Goal: Task Accomplishment & Management: Manage account settings

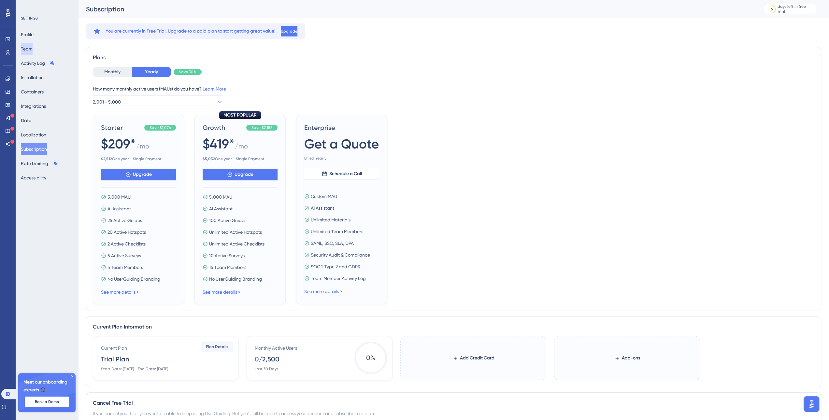
click at [33, 48] on button "Team" at bounding box center [27, 49] width 12 height 12
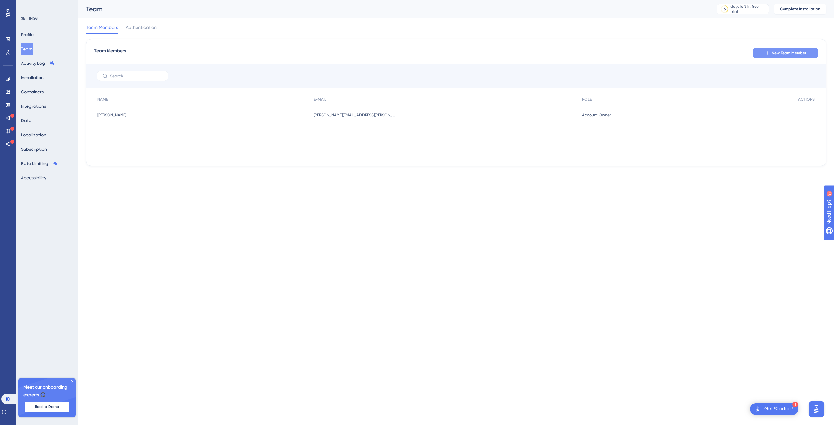
click at [789, 49] on button "New Team Member" at bounding box center [785, 53] width 65 height 10
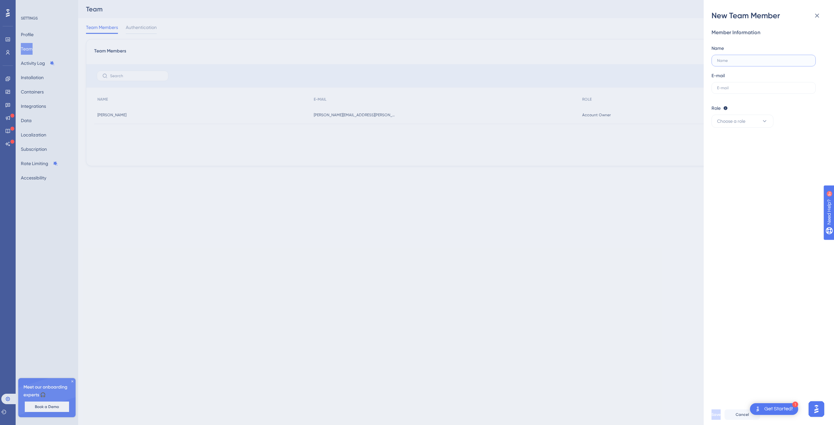
click at [737, 60] on input "text" at bounding box center [763, 60] width 93 height 5
click at [749, 63] on input "Wictor" at bounding box center [763, 60] width 93 height 5
type input "Wictor [PERSON_NAME]"
click at [756, 88] on input "text" at bounding box center [763, 88] width 93 height 5
click at [748, 88] on input "text" at bounding box center [763, 88] width 93 height 5
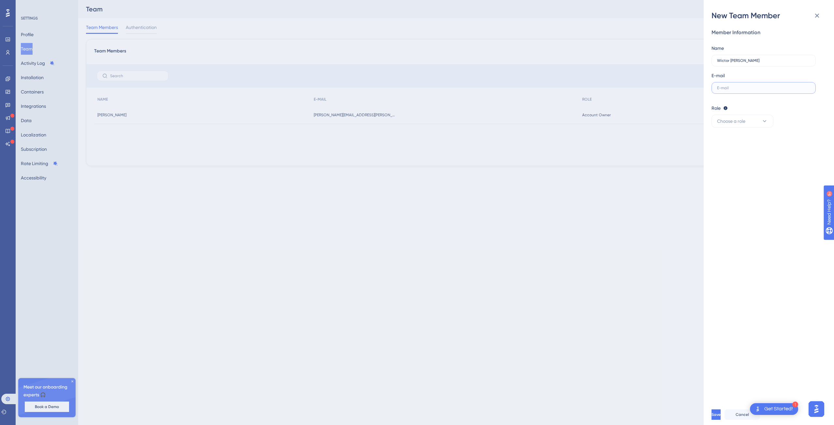
paste input "[EMAIL_ADDRESS][DOMAIN_NAME]"
type input "[EMAIL_ADDRESS][DOMAIN_NAME]"
click at [762, 120] on icon at bounding box center [764, 121] width 7 height 7
click at [744, 139] on div "Admin Admin" at bounding box center [742, 141] width 43 height 13
click at [721, 416] on span "Save" at bounding box center [715, 414] width 9 height 5
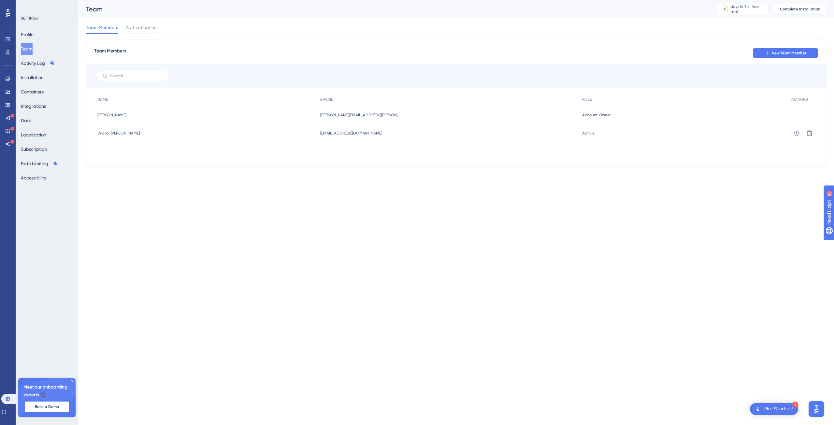
click at [310, 0] on html "1 Get Started! Performance Users Engagement Widgets Feedback Product Updates Kn…" at bounding box center [417, 0] width 834 height 0
click at [774, 407] on div "Get Started!" at bounding box center [778, 409] width 29 height 7
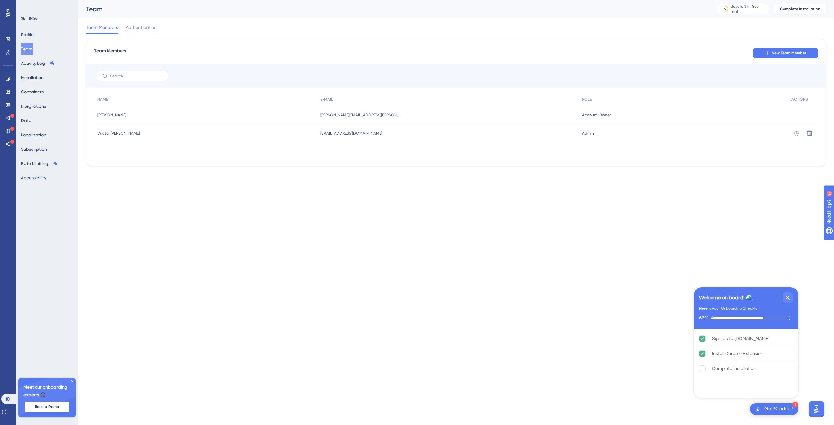
click at [369, 0] on html "1 Get Started! Welcome on board! 🌊. Here is your Onboarding Checklist 66% Sign …" at bounding box center [417, 0] width 834 height 0
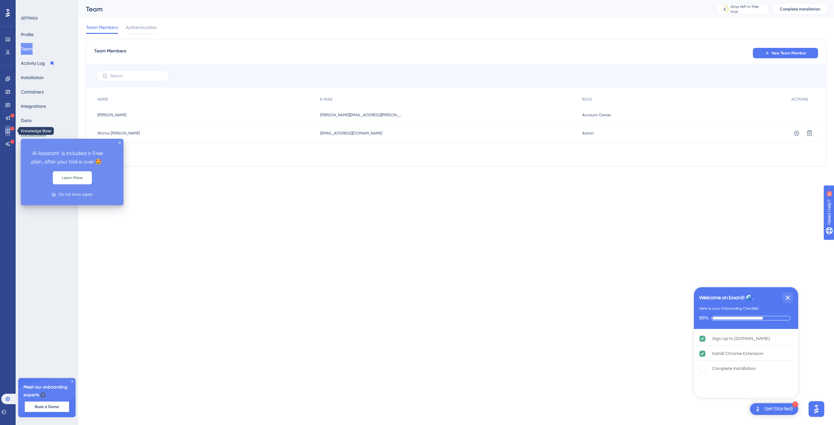
click at [5, 131] on icon at bounding box center [7, 130] width 5 height 5
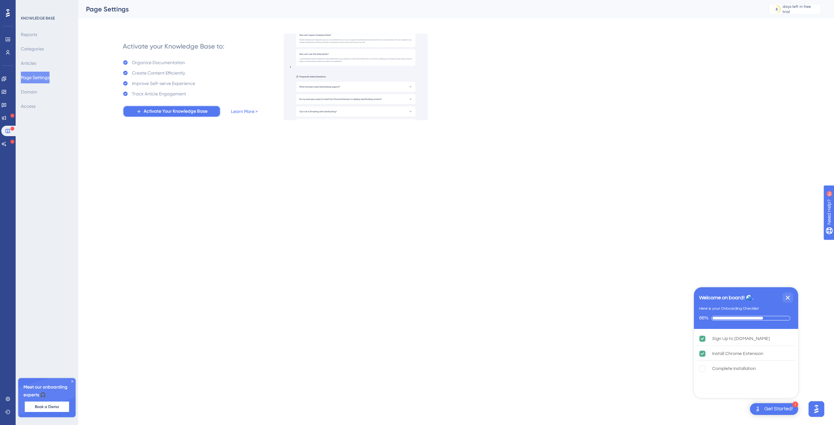
click at [183, 113] on span "Activate Your Knowledge Base" at bounding box center [176, 111] width 64 height 8
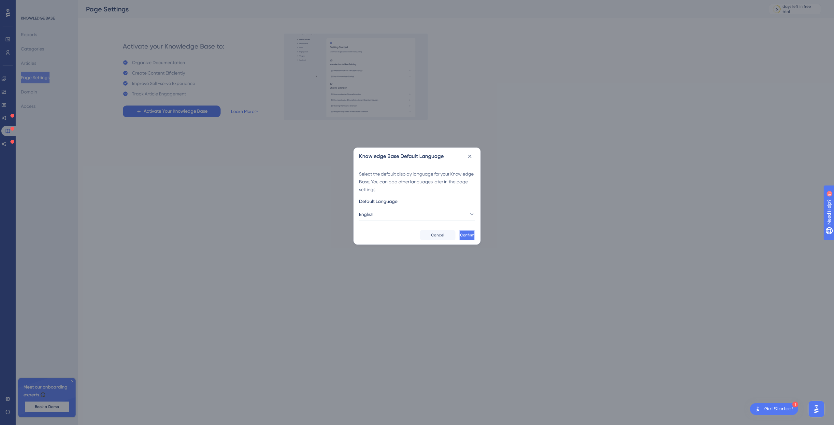
click at [460, 235] on span "Confirm" at bounding box center [467, 235] width 14 height 5
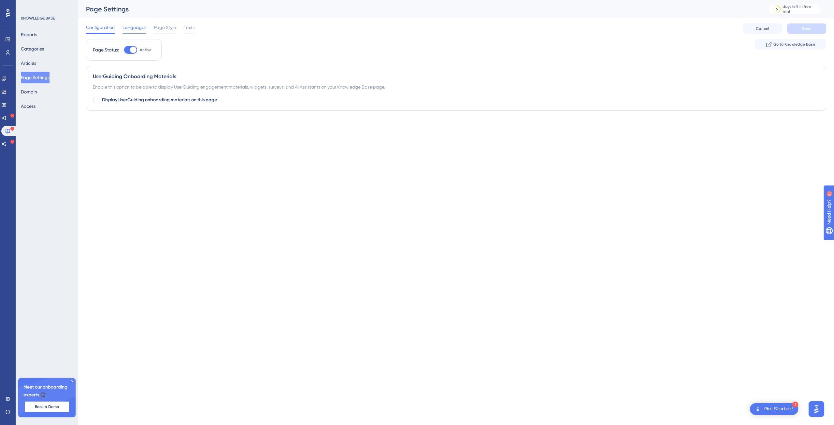
click at [140, 31] on span "Languages" at bounding box center [134, 27] width 24 height 8
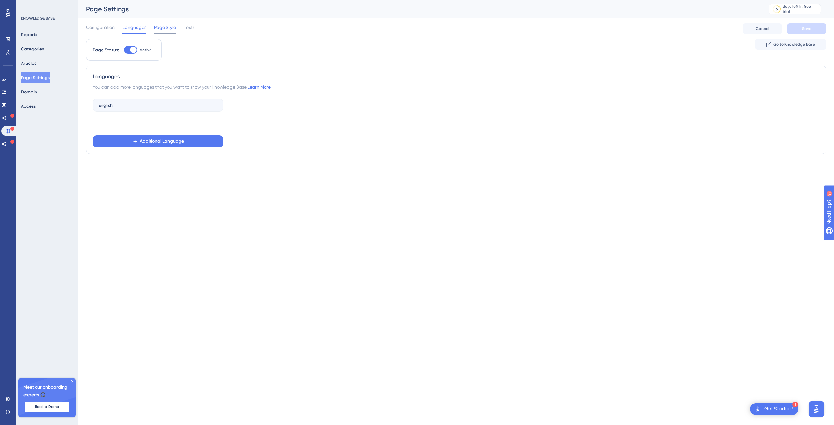
click at [170, 27] on span "Page Style" at bounding box center [165, 27] width 22 height 8
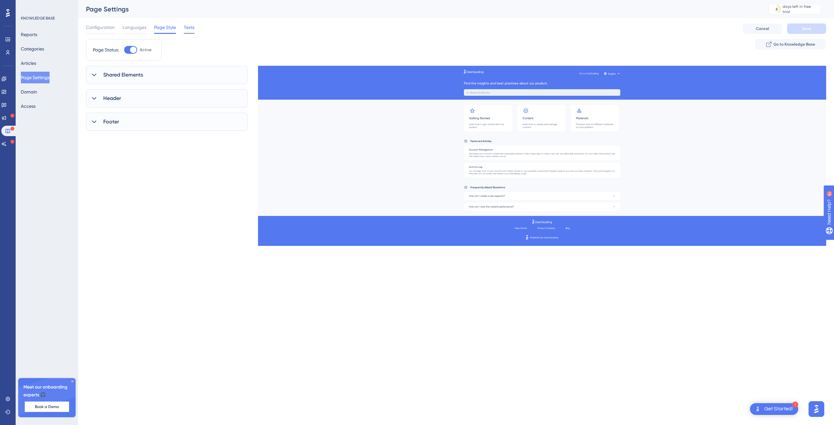
click at [194, 27] on span "Texts" at bounding box center [189, 27] width 11 height 8
click at [37, 93] on button "Domain" at bounding box center [29, 92] width 16 height 12
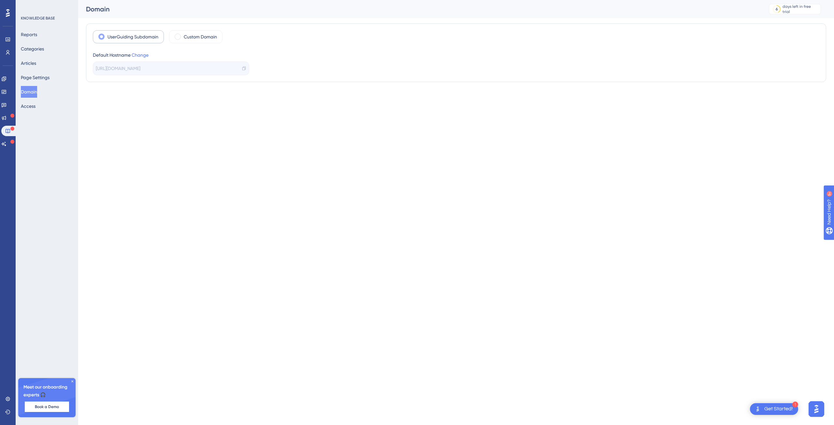
click at [131, 35] on label "UserGuiding Subdomain" at bounding box center [132, 37] width 51 height 8
click at [244, 67] on icon at bounding box center [244, 68] width 5 height 5
click at [140, 53] on link "Change" at bounding box center [140, 54] width 17 height 5
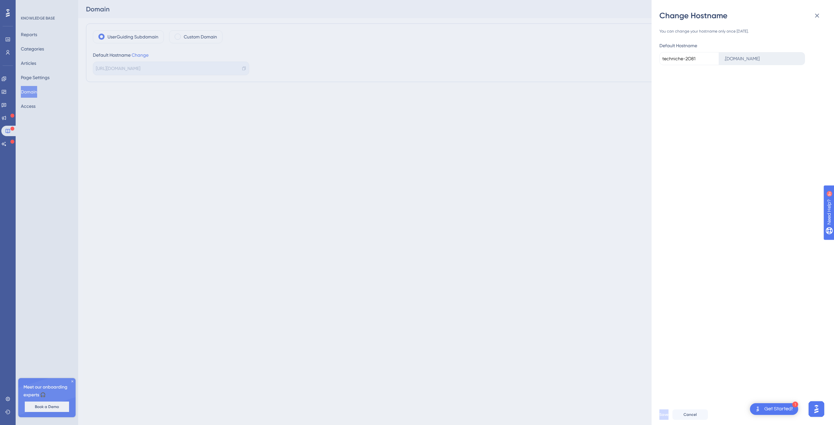
click at [647, 259] on div "Change Hostname You can change your hostname only once [DATE]. Default Hostname…" at bounding box center [417, 212] width 834 height 425
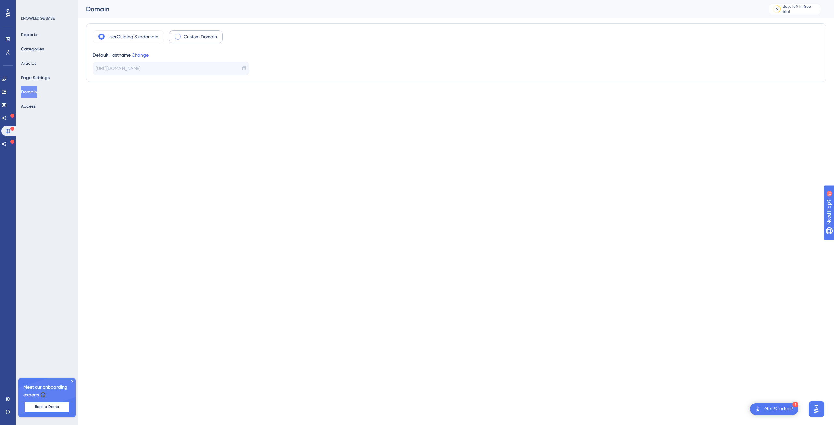
click at [180, 36] on div "Custom Domain" at bounding box center [195, 36] width 53 height 13
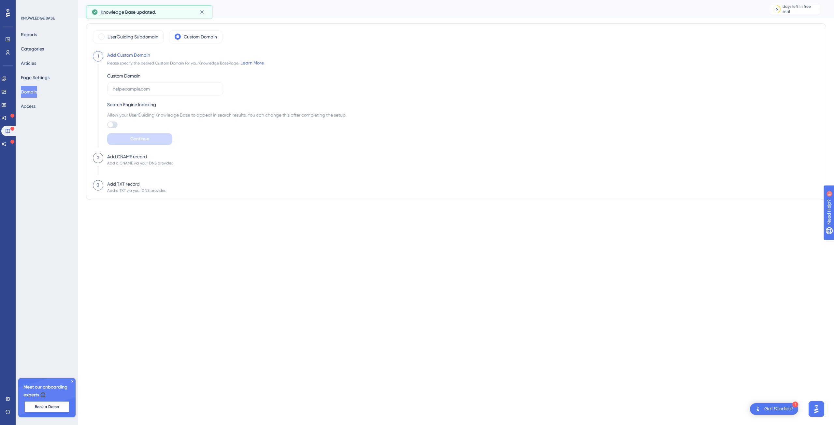
click at [115, 126] on div at bounding box center [112, 125] width 10 height 7
click at [107, 125] on input "checkbox" at bounding box center [107, 125] width 0 height 0
click at [114, 126] on div at bounding box center [114, 124] width 5 height 5
click at [107, 125] on input "checkbox" at bounding box center [107, 125] width 0 height 0
checkbox input "false"
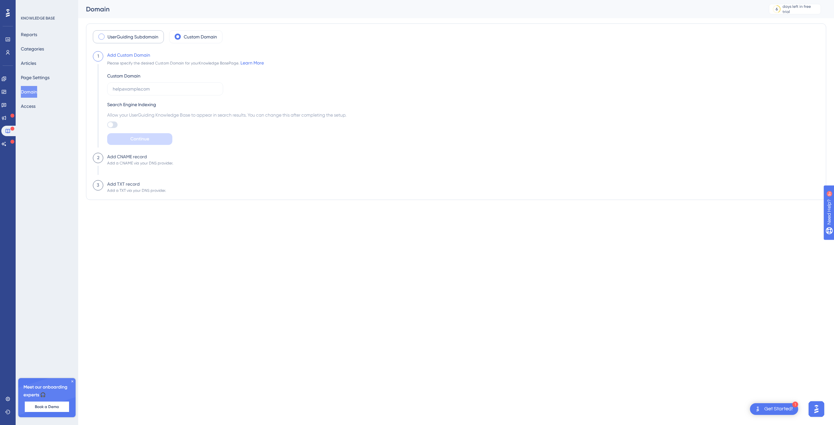
click at [141, 35] on label "UserGuiding Subdomain" at bounding box center [132, 37] width 51 height 8
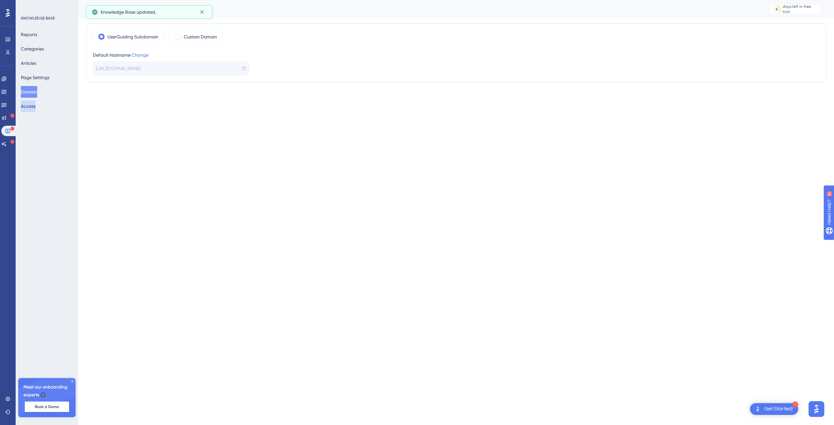
click at [36, 107] on button "Access" at bounding box center [28, 106] width 15 height 12
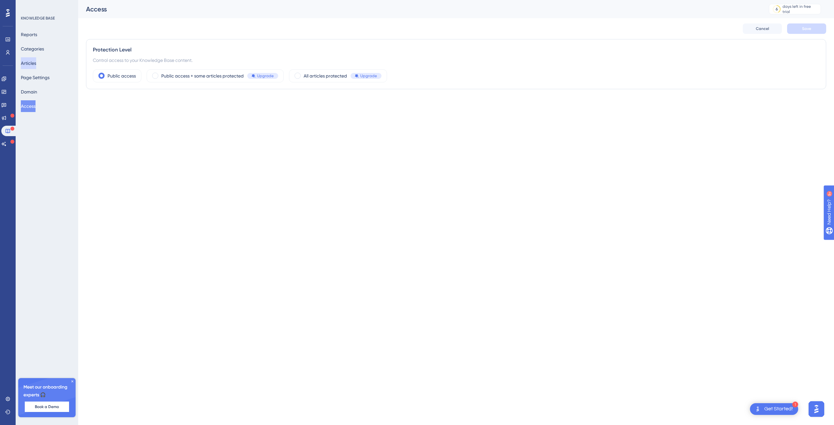
click at [34, 60] on button "Articles" at bounding box center [28, 63] width 15 height 12
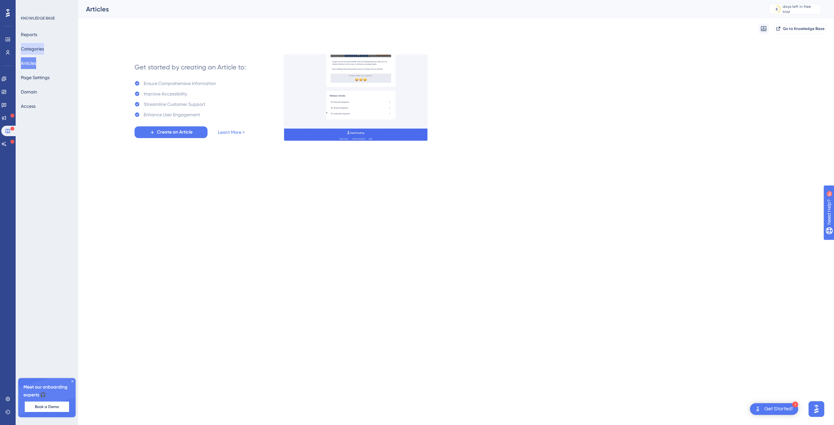
click at [31, 49] on button "Categories" at bounding box center [32, 49] width 23 height 12
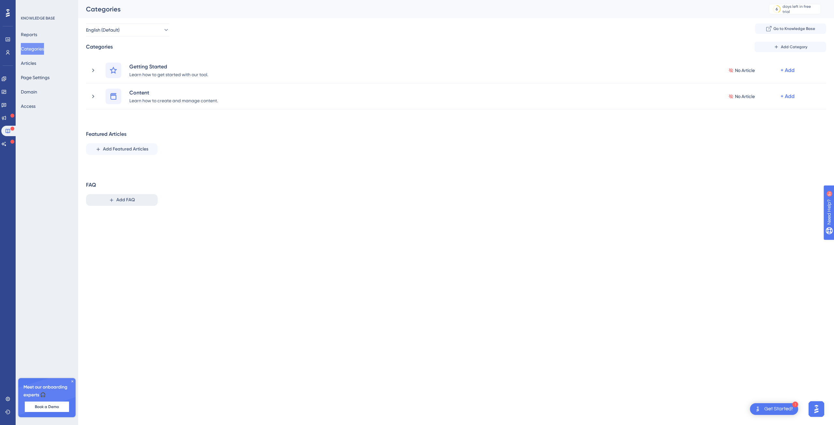
click at [129, 197] on span "Add FAQ" at bounding box center [125, 200] width 19 height 8
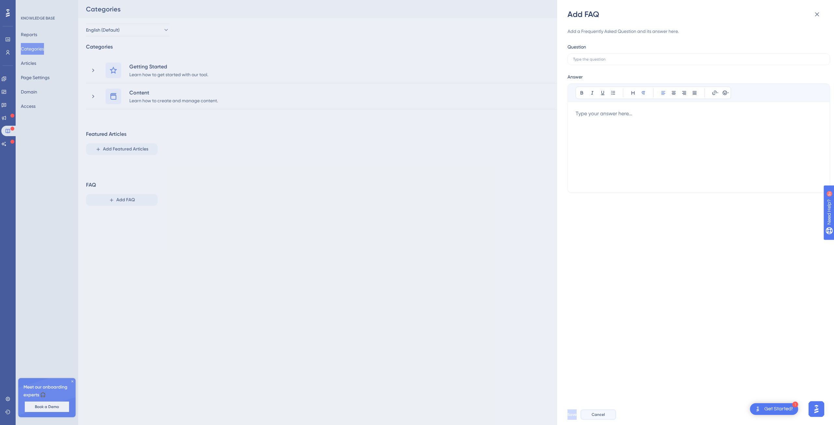
click at [605, 415] on span "Cancel" at bounding box center [598, 414] width 13 height 5
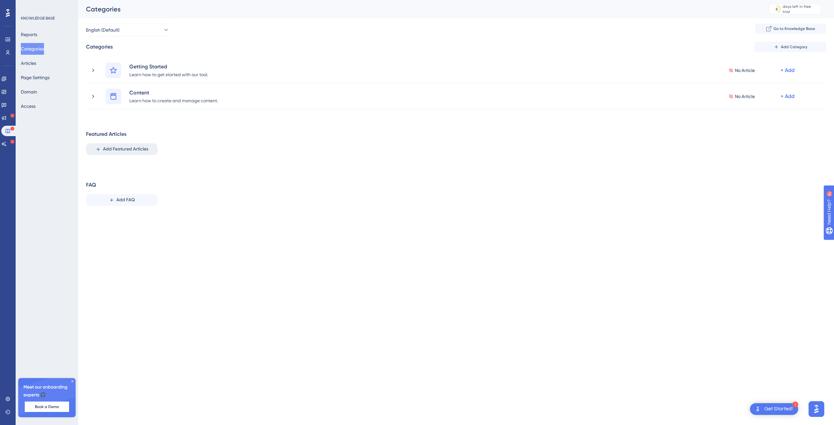
click at [131, 150] on span "Add Featured Articles" at bounding box center [125, 149] width 45 height 8
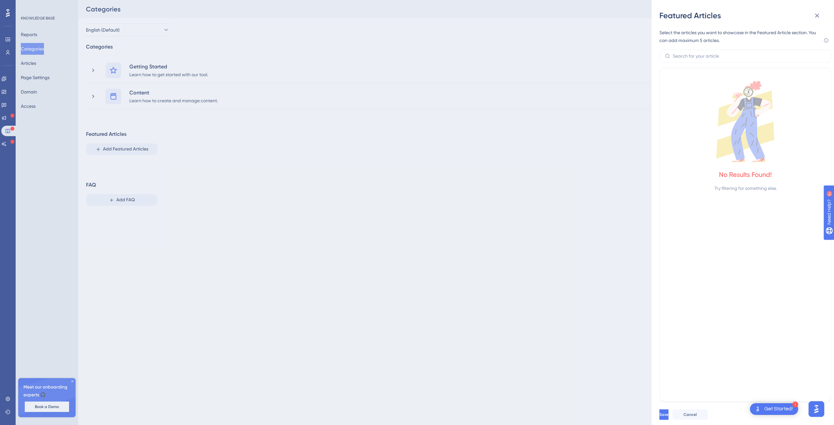
click at [70, 36] on div "Featured Articles Select the articles you want to showcase in the Featured Arti…" at bounding box center [417, 212] width 834 height 425
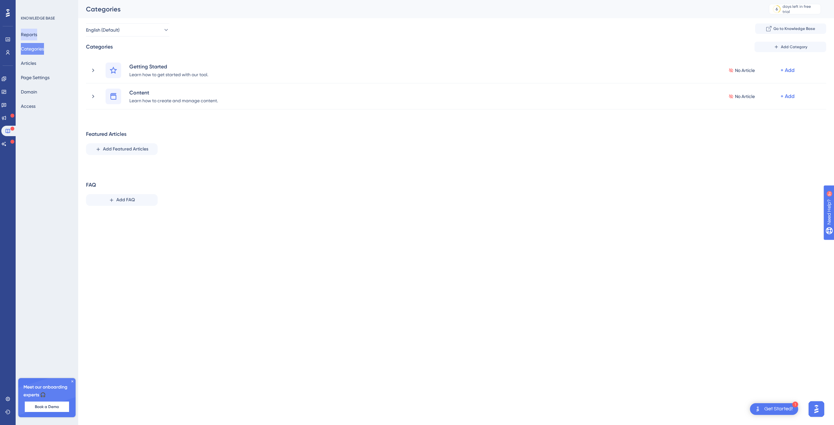
click at [37, 35] on button "Reports" at bounding box center [29, 35] width 16 height 12
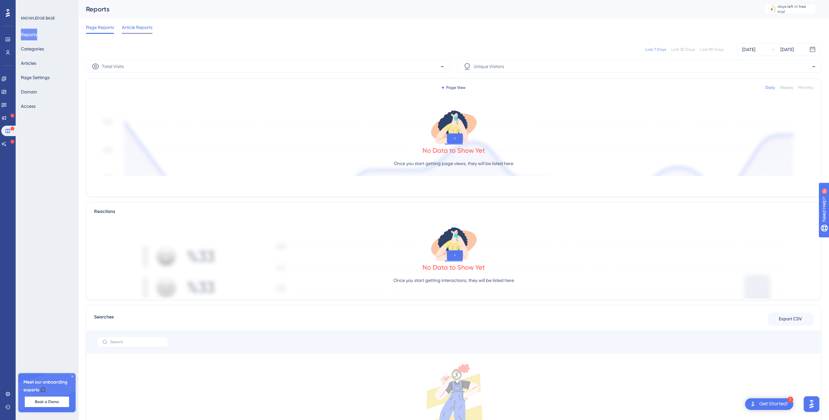
click at [140, 27] on span "Article Reports" at bounding box center [137, 27] width 31 height 8
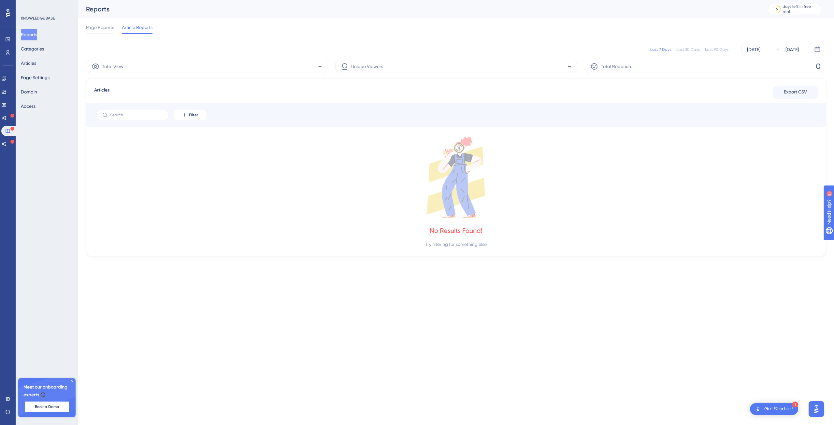
click at [26, 31] on button "Reports" at bounding box center [29, 35] width 16 height 12
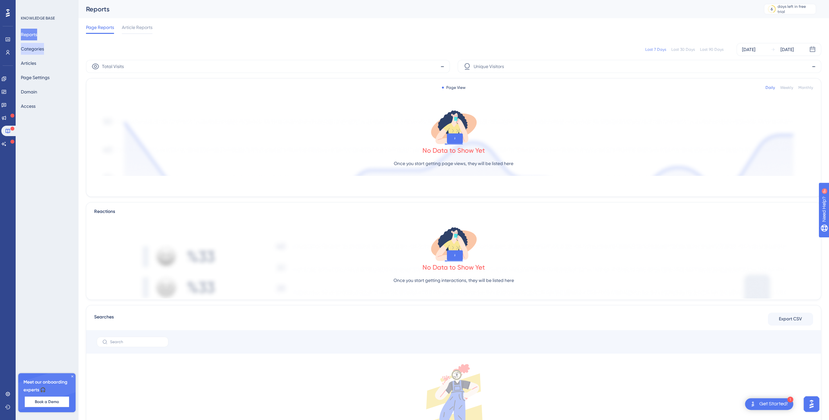
click at [44, 51] on button "Categories" at bounding box center [32, 49] width 23 height 12
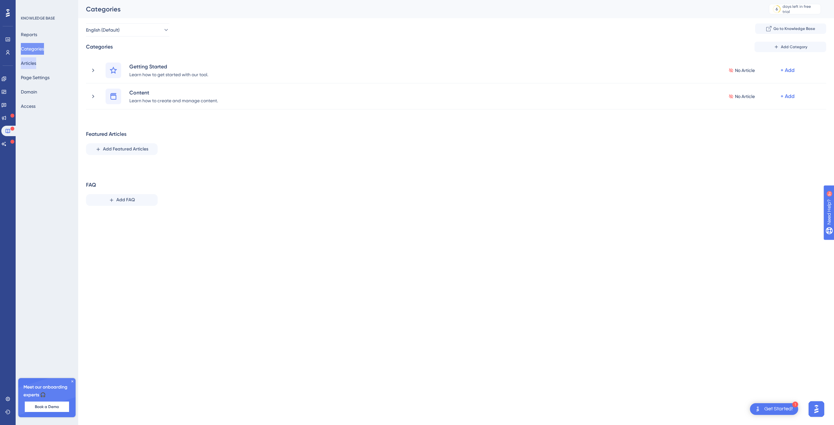
click at [35, 61] on button "Articles" at bounding box center [28, 63] width 15 height 12
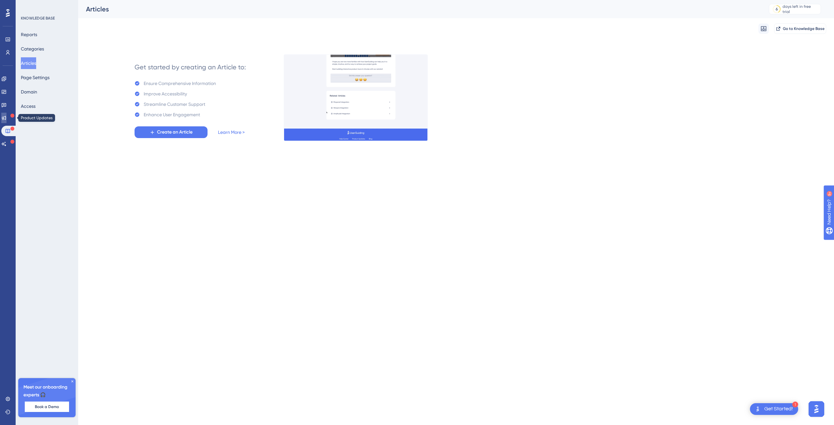
click at [5, 117] on icon at bounding box center [3, 117] width 5 height 5
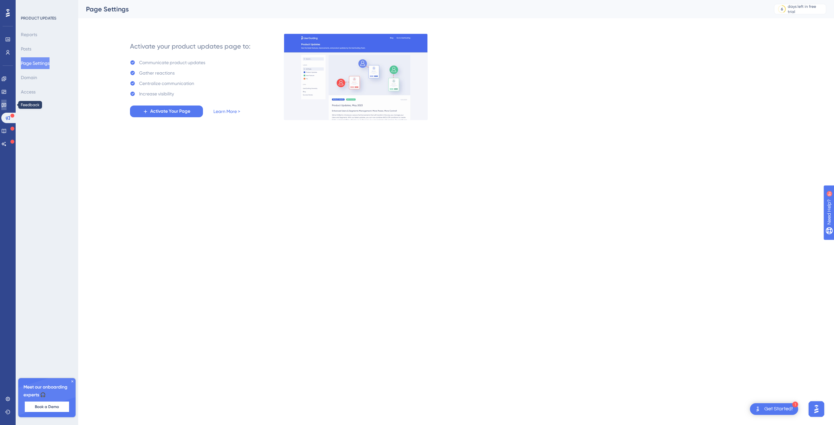
click at [7, 104] on icon at bounding box center [3, 104] width 5 height 5
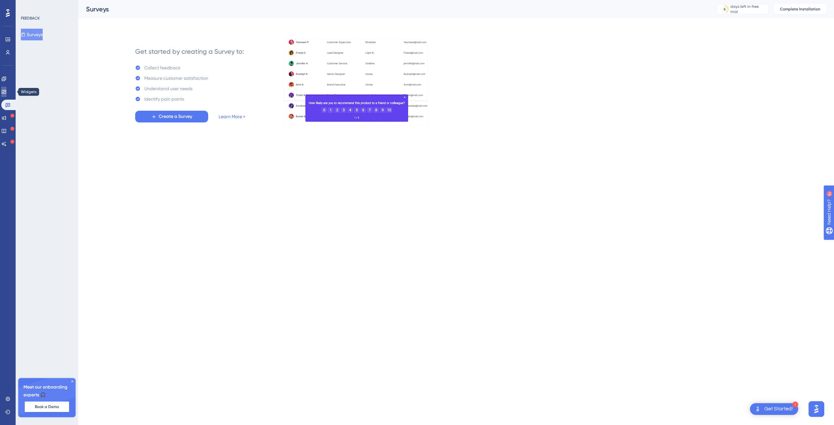
click at [6, 91] on icon at bounding box center [4, 92] width 4 height 4
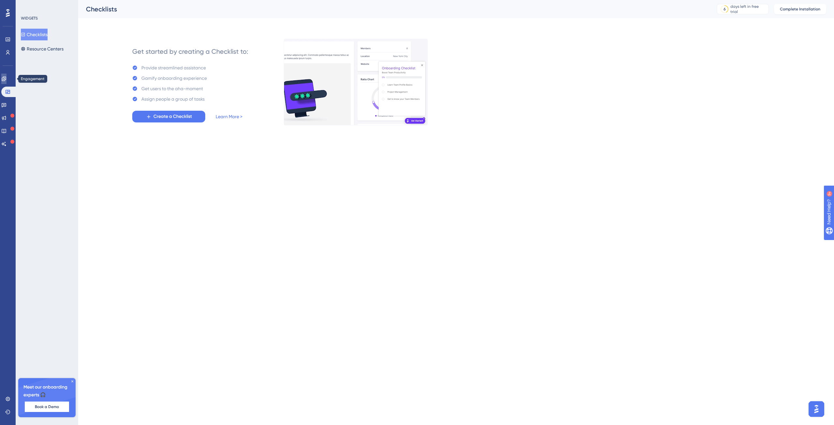
click at [7, 79] on icon at bounding box center [3, 78] width 5 height 5
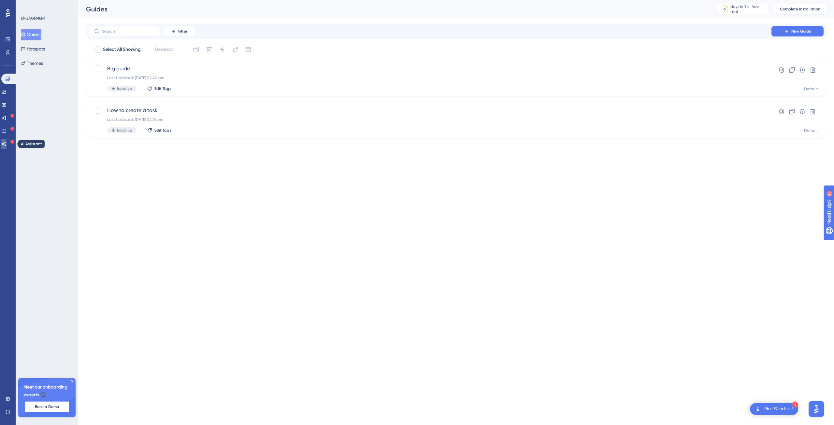
click at [6, 145] on icon at bounding box center [3, 143] width 5 height 5
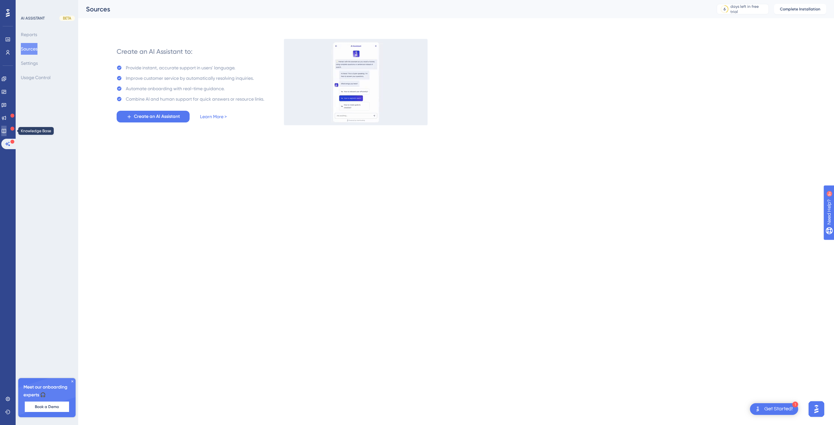
click at [6, 133] on icon at bounding box center [4, 131] width 4 height 4
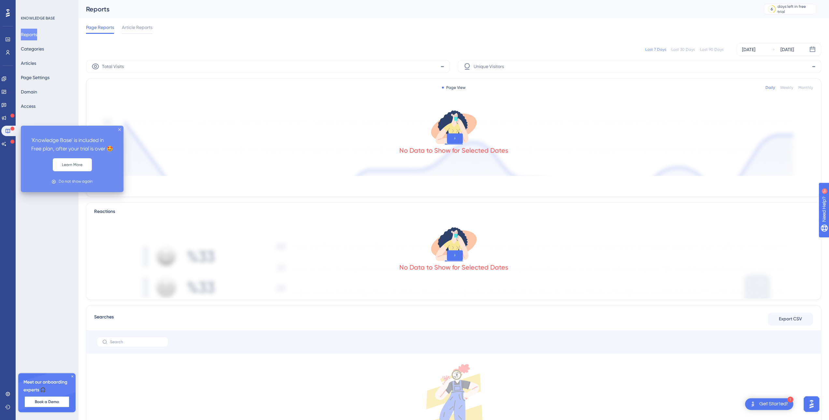
click at [10, 123] on div "Engagement Widgets Feedback Product Updates Knowledge Base AI Assistant" at bounding box center [7, 112] width 13 height 76
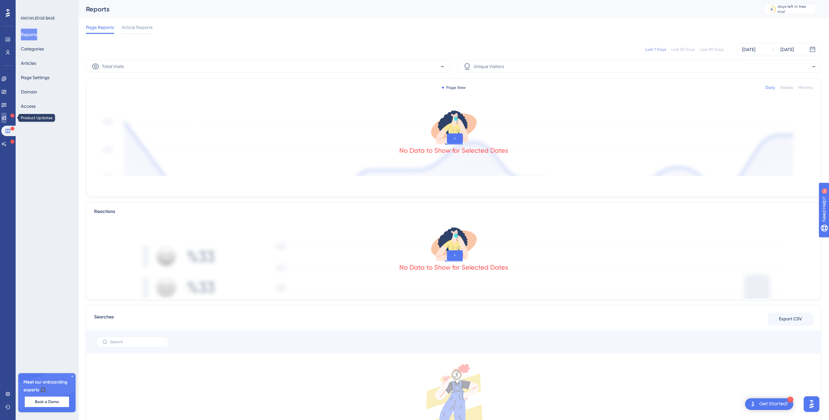
click at [7, 120] on icon at bounding box center [3, 117] width 5 height 5
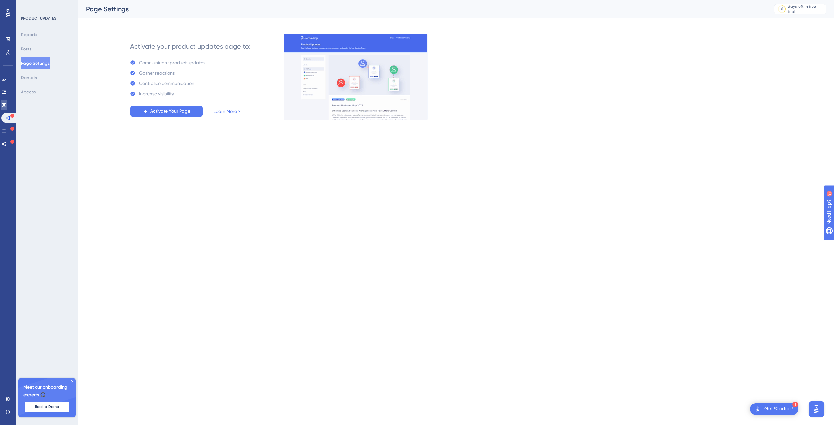
click at [7, 104] on icon at bounding box center [3, 104] width 5 height 5
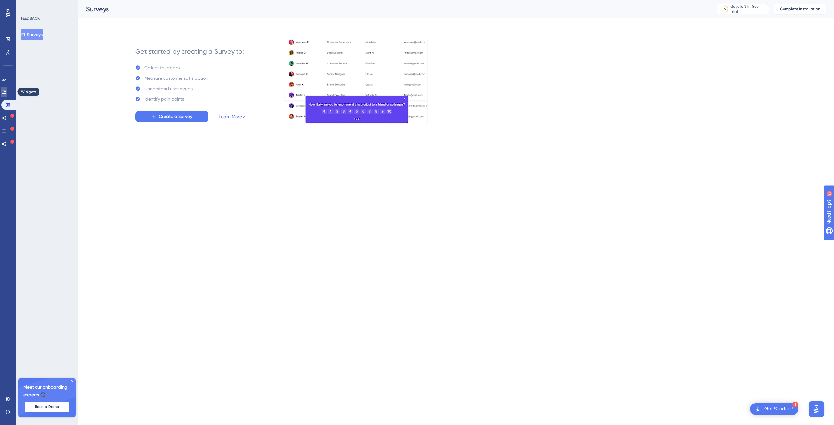
click at [7, 87] on link at bounding box center [3, 92] width 5 height 10
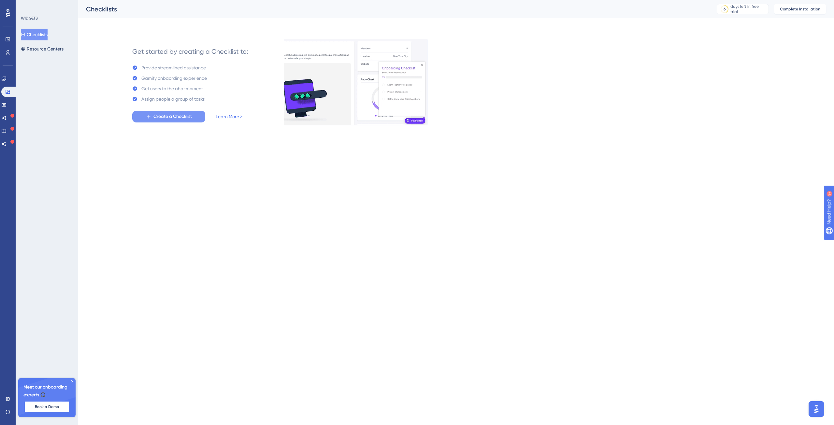
click at [181, 122] on button "Create a Checklist" at bounding box center [168, 117] width 73 height 12
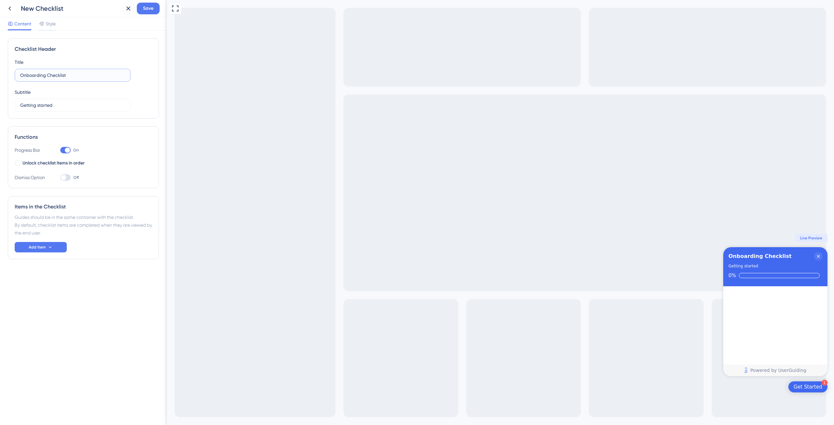
click at [66, 76] on input "Onboarding Checklist" at bounding box center [72, 75] width 105 height 7
click at [85, 97] on div "Subtitle Getting started" at bounding box center [73, 99] width 116 height 23
click at [57, 249] on button "Add Item" at bounding box center [41, 247] width 52 height 10
click at [89, 266] on div "Checklist Header Title Onboarding Checklist Subtitle Getting started Functions …" at bounding box center [83, 161] width 151 height 247
click at [46, 20] on span "Style" at bounding box center [51, 24] width 10 height 8
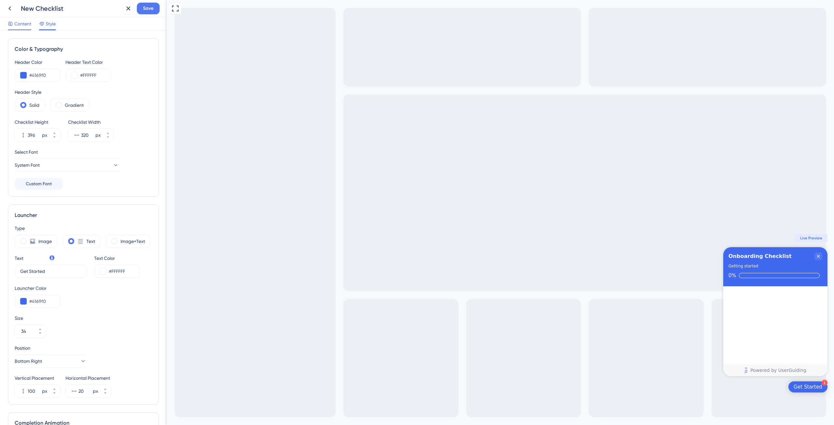
click at [22, 21] on span "Content" at bounding box center [22, 24] width 17 height 8
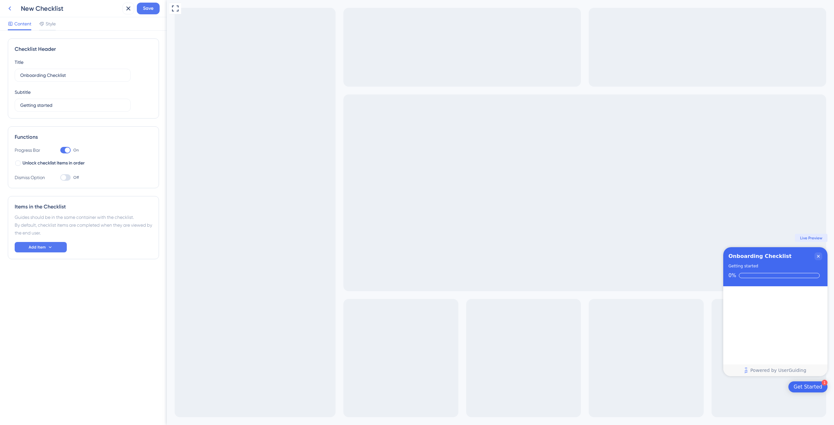
click at [8, 8] on icon at bounding box center [10, 9] width 8 height 8
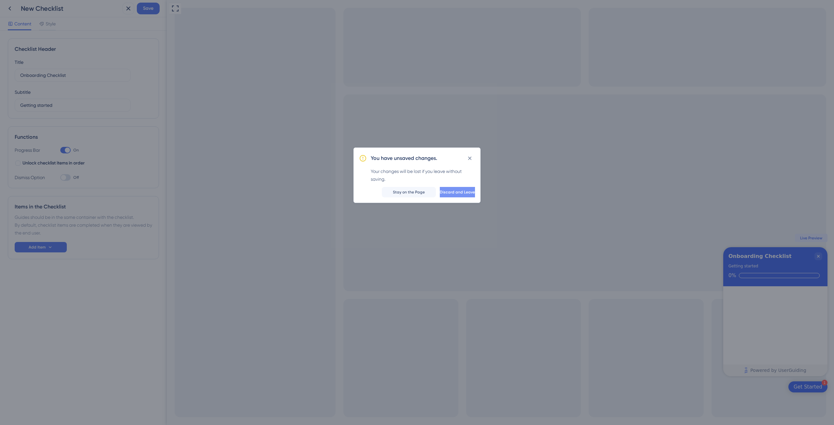
click at [453, 197] on button "Discard and Leave" at bounding box center [457, 192] width 35 height 10
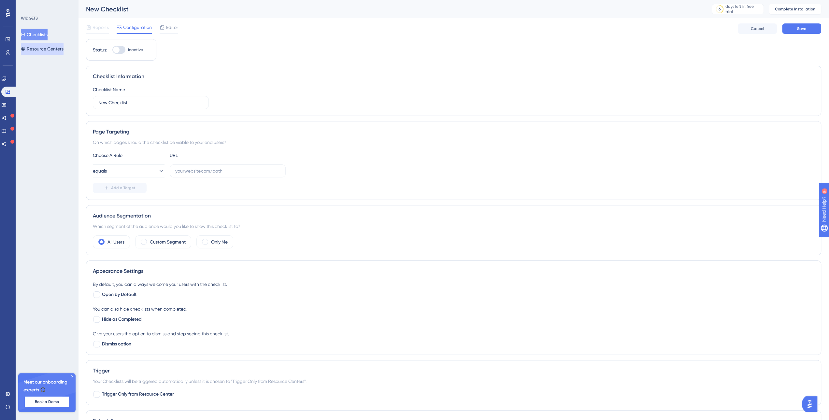
click at [59, 54] on button "Resource Centers" at bounding box center [42, 49] width 43 height 12
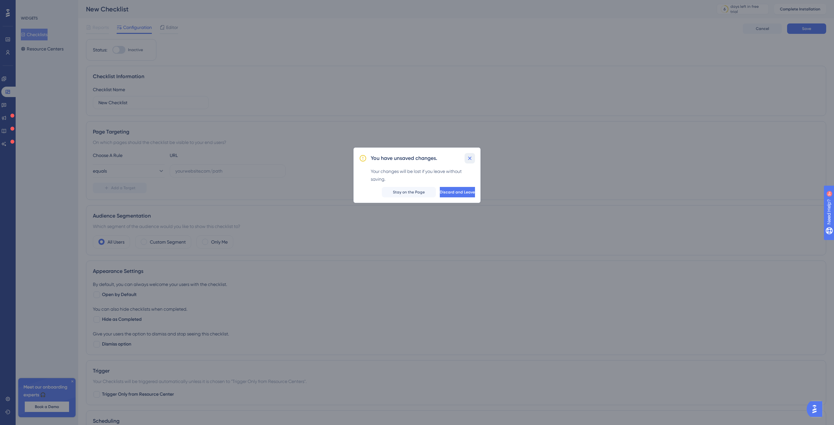
click at [473, 157] on icon at bounding box center [469, 158] width 7 height 7
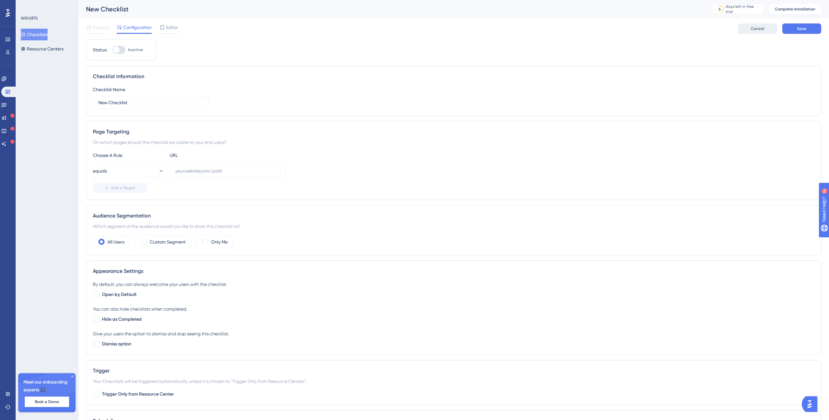
click at [773, 30] on button "Cancel" at bounding box center [757, 28] width 39 height 10
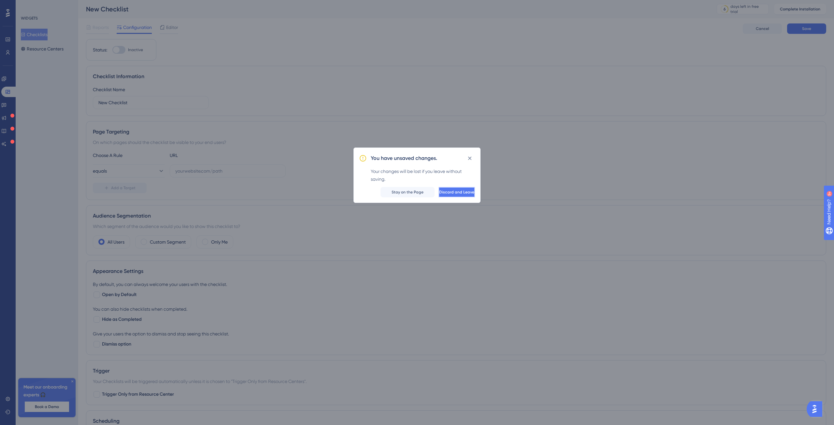
click at [448, 193] on span "Discard and Leave" at bounding box center [456, 192] width 35 height 5
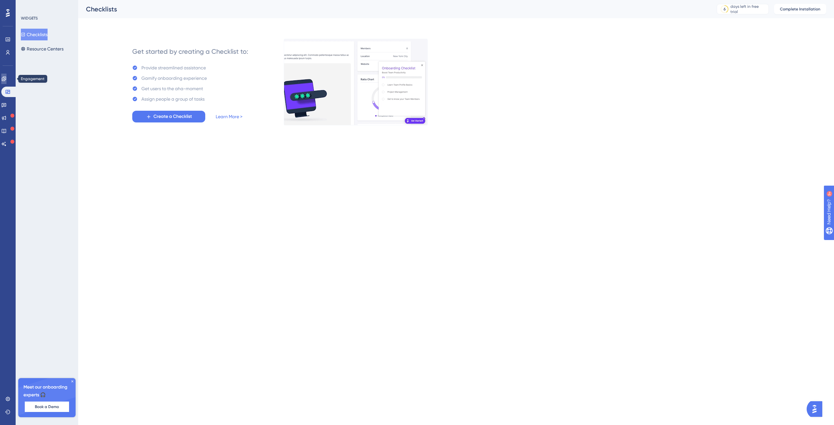
click at [7, 79] on icon at bounding box center [3, 78] width 5 height 5
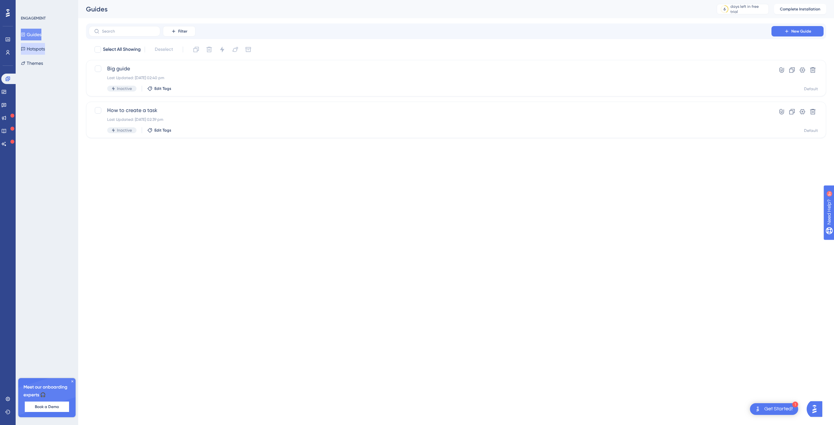
click at [37, 51] on button "Hotspots" at bounding box center [33, 49] width 24 height 12
click at [43, 64] on button "Themes" at bounding box center [32, 63] width 22 height 12
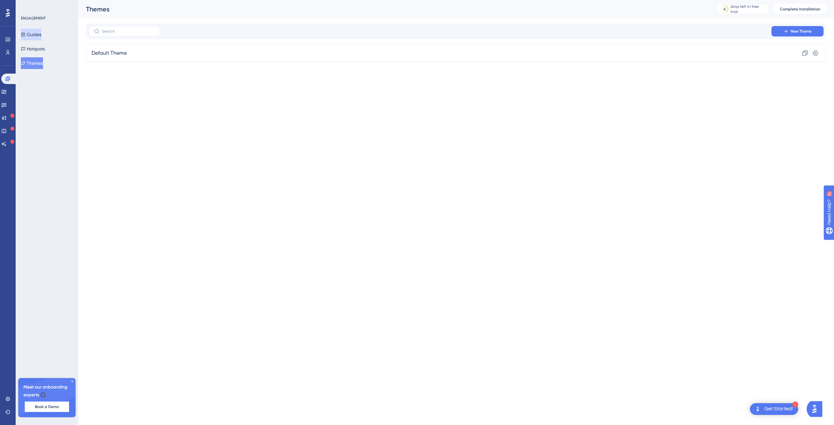
drag, startPoint x: 39, startPoint y: 37, endPoint x: 22, endPoint y: 44, distance: 18.0
click at [39, 37] on button "Guides" at bounding box center [31, 35] width 21 height 12
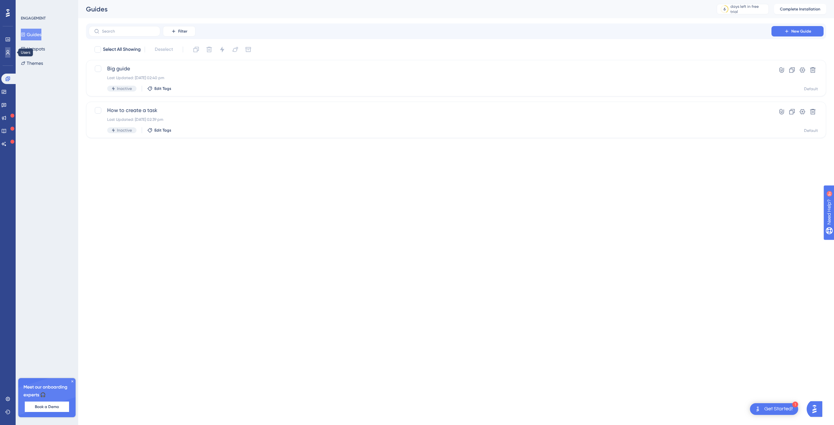
click at [9, 49] on link at bounding box center [7, 52] width 5 height 10
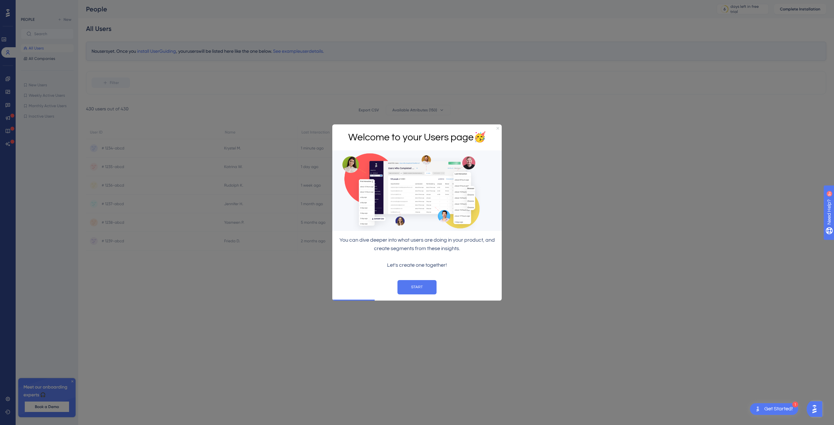
click at [498, 128] on icon "Close Preview" at bounding box center [497, 128] width 3 height 3
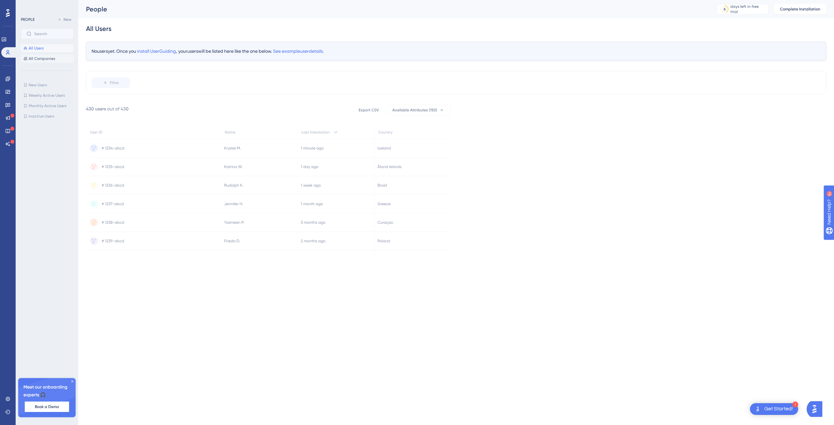
click at [45, 62] on button "All Companies" at bounding box center [47, 59] width 53 height 8
click at [8, 118] on icon at bounding box center [7, 117] width 5 height 5
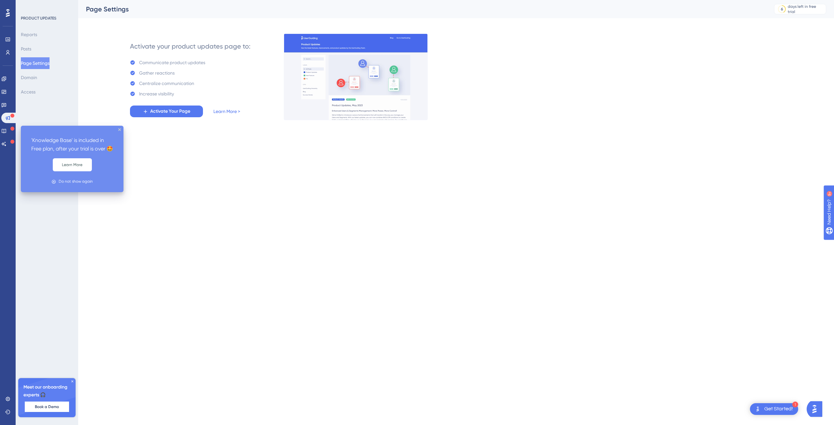
click at [10, 137] on div "Engagement Widgets Feedback Product Updates Knowledge Base AI Assistant" at bounding box center [7, 112] width 13 height 76
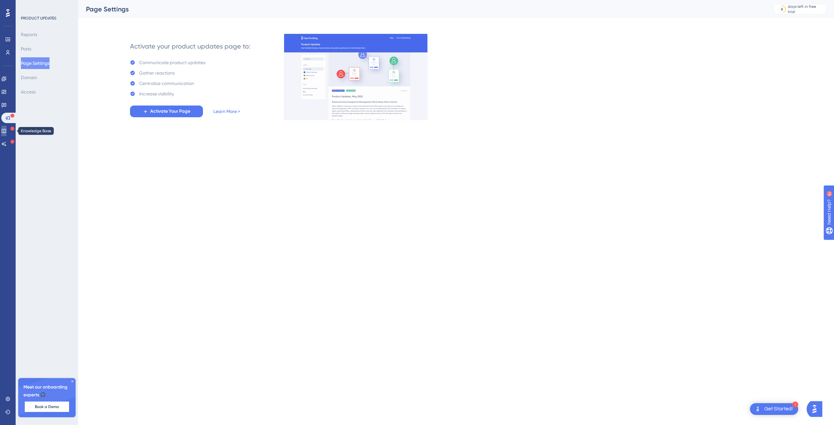
click at [7, 133] on icon at bounding box center [3, 130] width 5 height 5
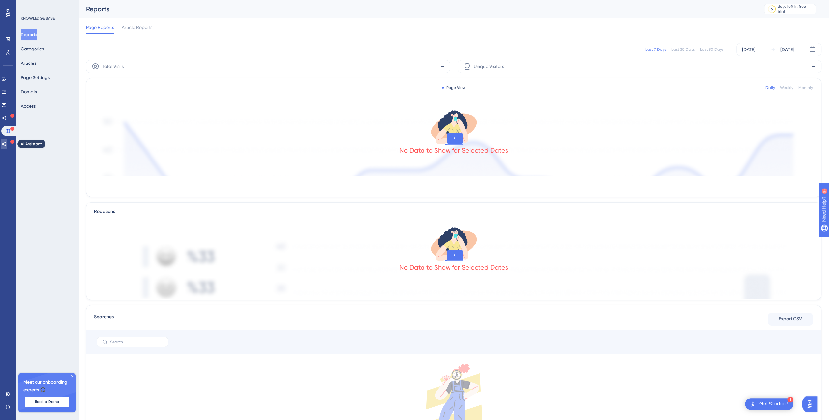
click at [7, 146] on link at bounding box center [3, 144] width 5 height 10
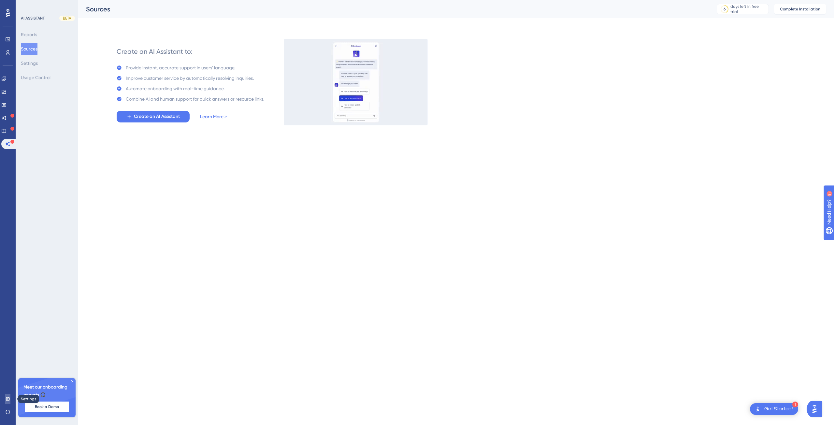
click at [6, 400] on icon at bounding box center [7, 398] width 5 height 5
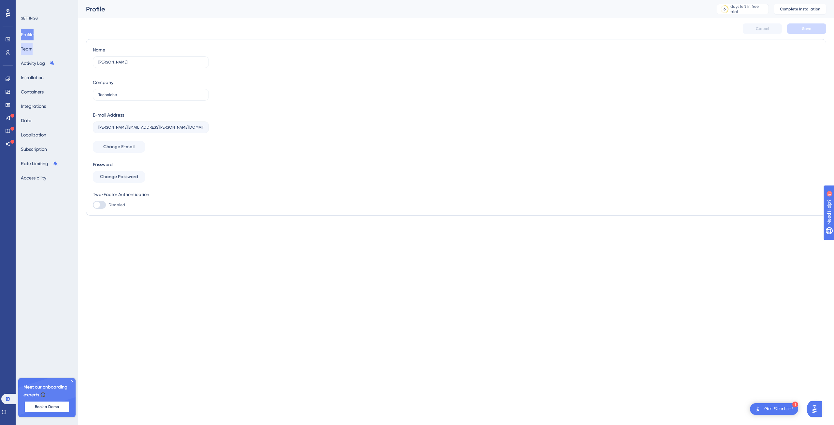
click at [31, 49] on button "Team" at bounding box center [27, 49] width 12 height 12
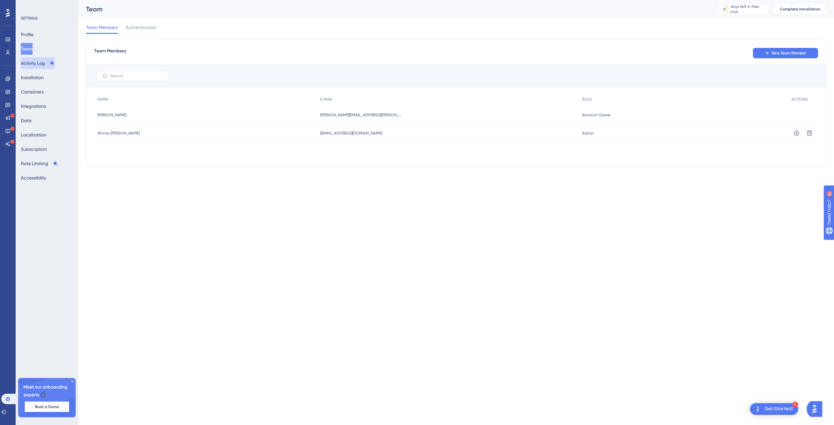
click at [29, 66] on button "Activity Log" at bounding box center [38, 63] width 34 height 12
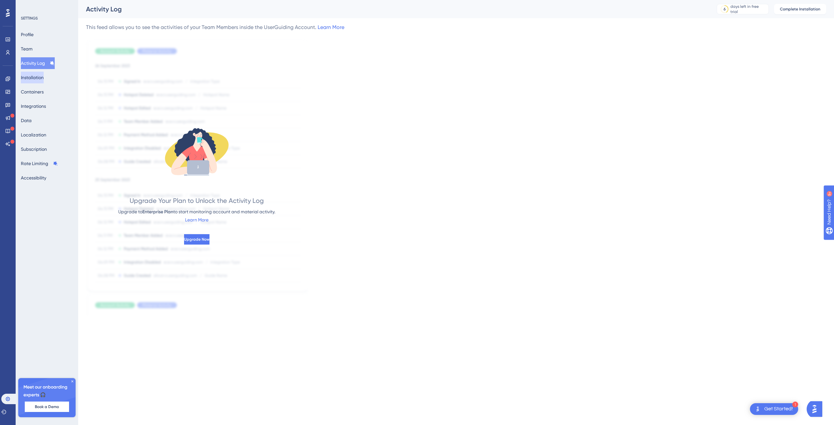
click at [35, 80] on button "Installation" at bounding box center [32, 78] width 23 height 12
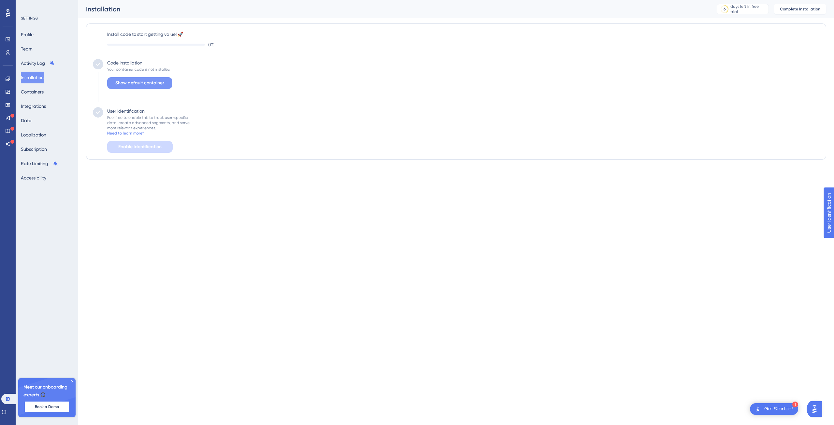
click at [142, 83] on span "Show default container" at bounding box center [139, 83] width 49 height 8
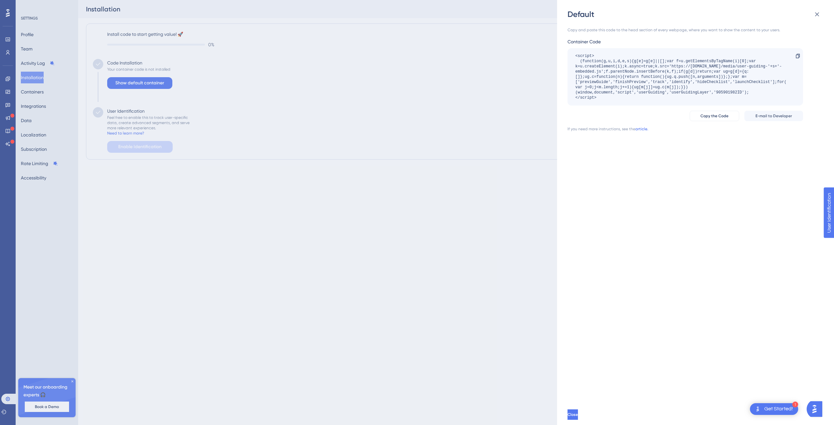
click at [640, 128] on link "article." at bounding box center [641, 128] width 13 height 5
click at [32, 77] on div "Default Copy and paste this code to the head section of every webpage, where yo…" at bounding box center [417, 212] width 834 height 425
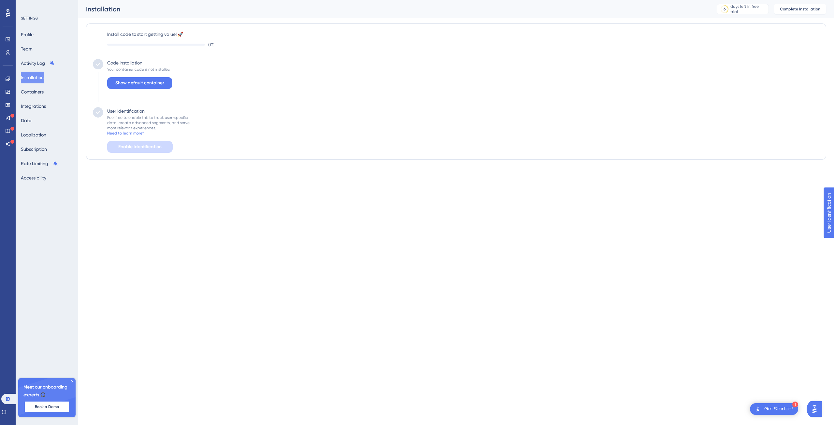
click at [818, 412] on img "Open AI Assistant Launcher" at bounding box center [814, 409] width 12 height 12
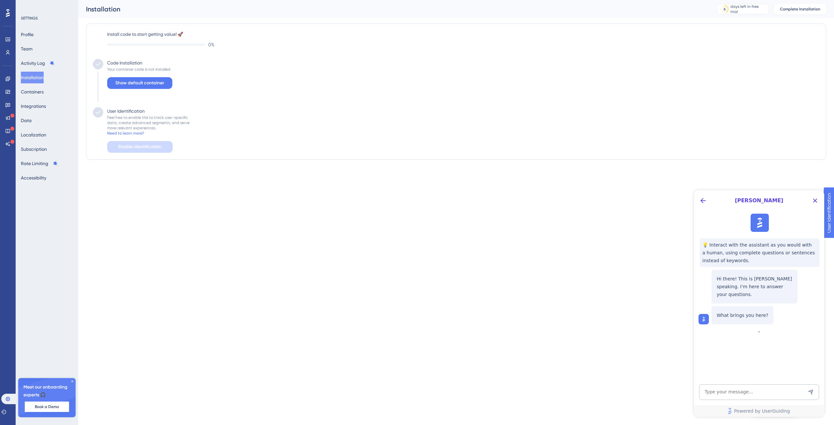
click at [780, 251] on span "💡 Interact with the assistant as you would with a human, using complete questio…" at bounding box center [759, 252] width 115 height 23
click at [762, 293] on div "Hi there! This is [PERSON_NAME] speaking. I’m here to answer your questions." at bounding box center [754, 287] width 86 height 34
click at [736, 312] on div "What brings you here?" at bounding box center [742, 315] width 62 height 18
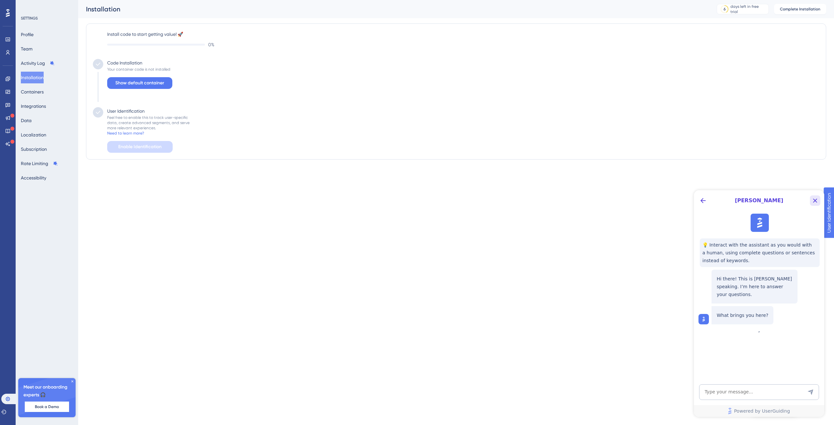
click at [816, 198] on icon "Close Button" at bounding box center [815, 201] width 8 height 8
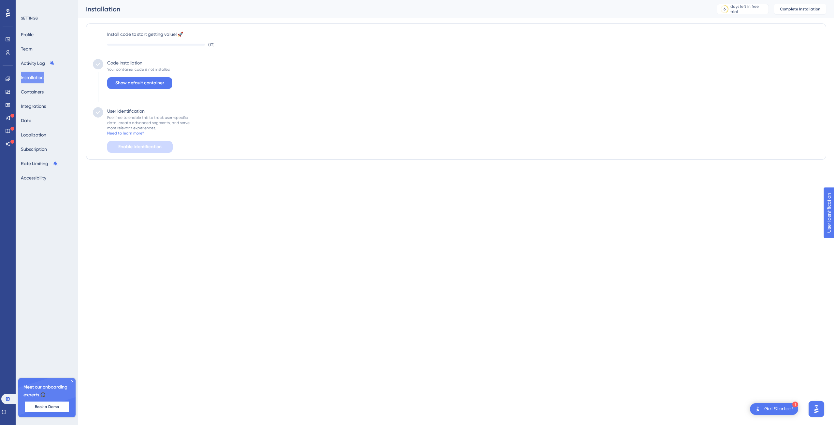
click at [72, 382] on icon at bounding box center [72, 381] width 2 height 2
